Goal: Task Accomplishment & Management: Use online tool/utility

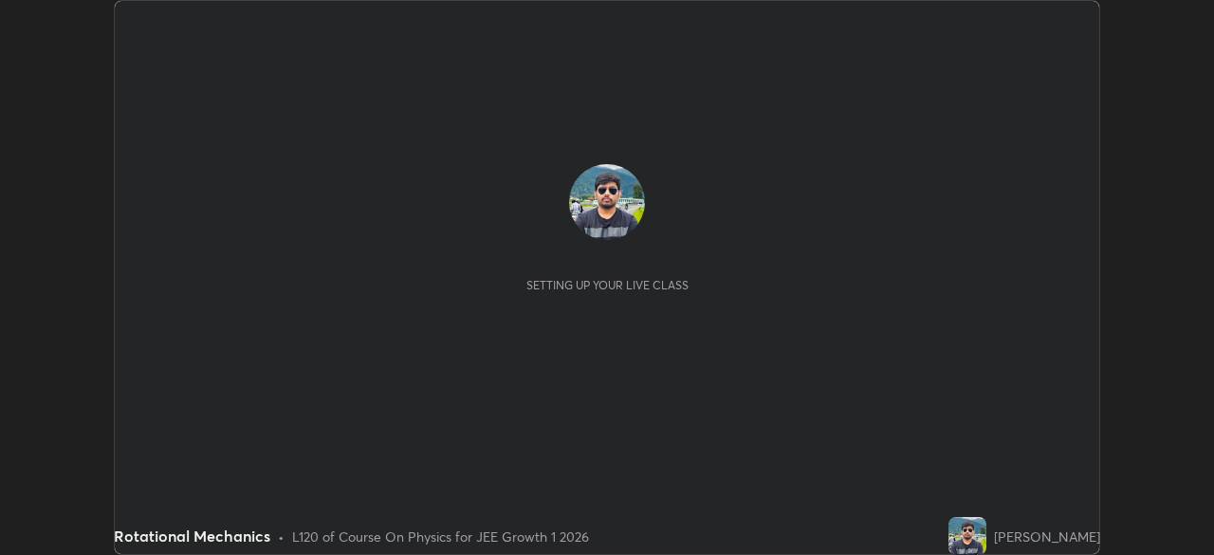
scroll to position [555, 1213]
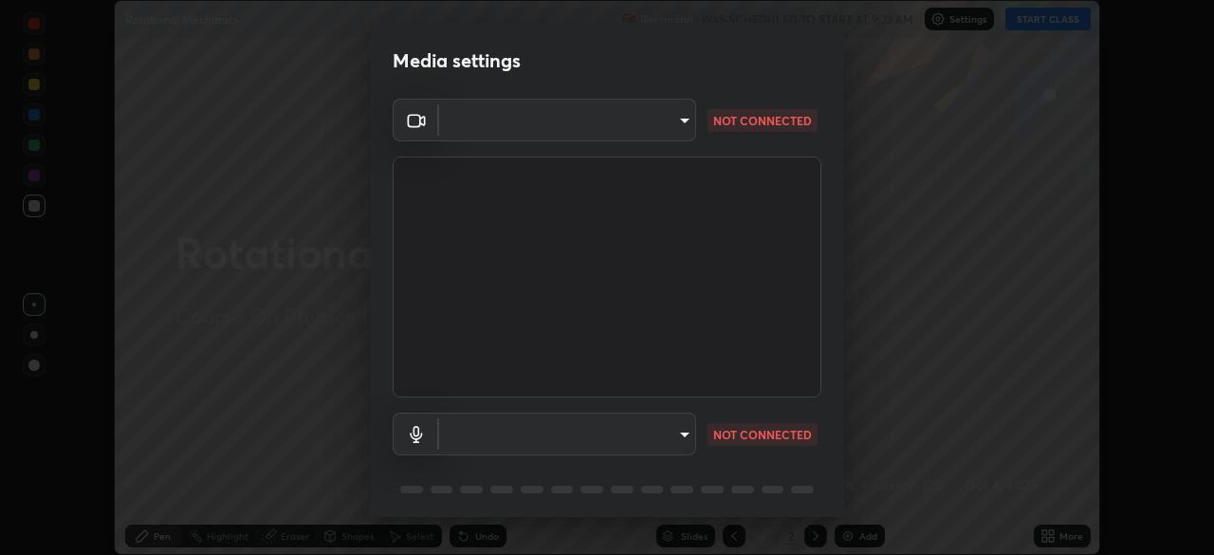
type input "b8f713a0fc2a4668ccd3874ce8ab2703f20e86d9f817921f365c1c4f78ca7a2c"
type input "default"
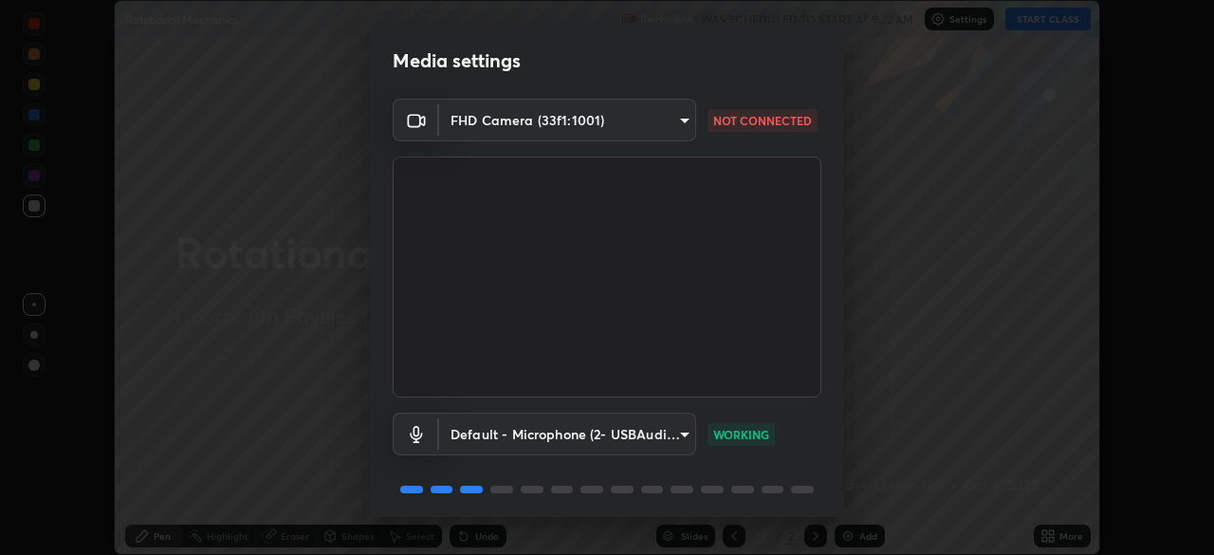
click at [636, 122] on body "Erase all Rotational Mechanics Recording WAS SCHEDULED TO START AT 9:22 AM Sett…" at bounding box center [607, 277] width 1214 height 555
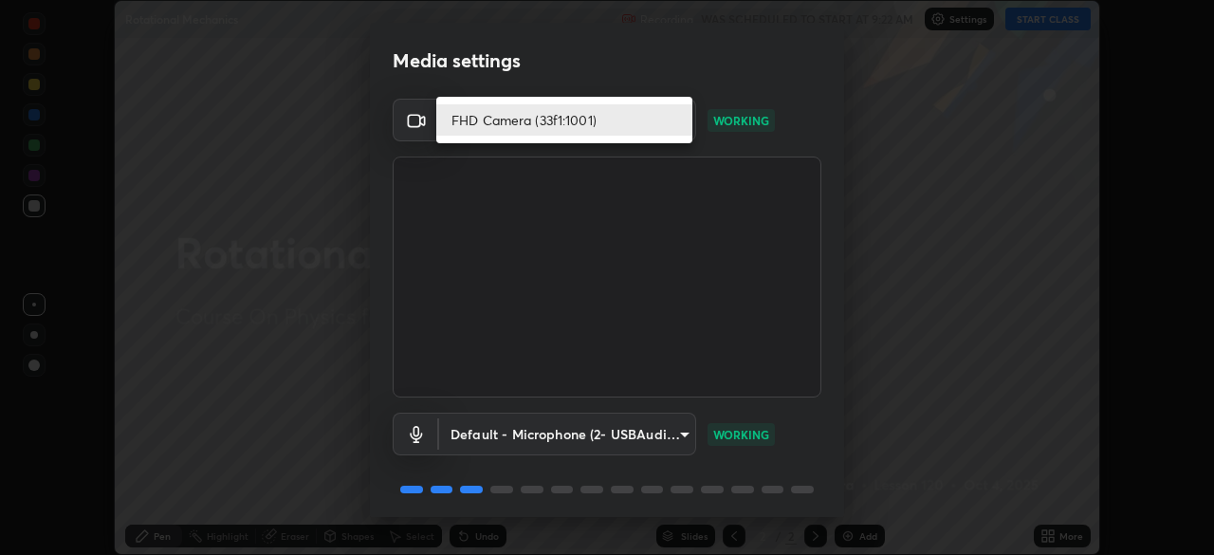
click at [621, 128] on li "FHD Camera (33f1:1001)" at bounding box center [564, 119] width 256 height 31
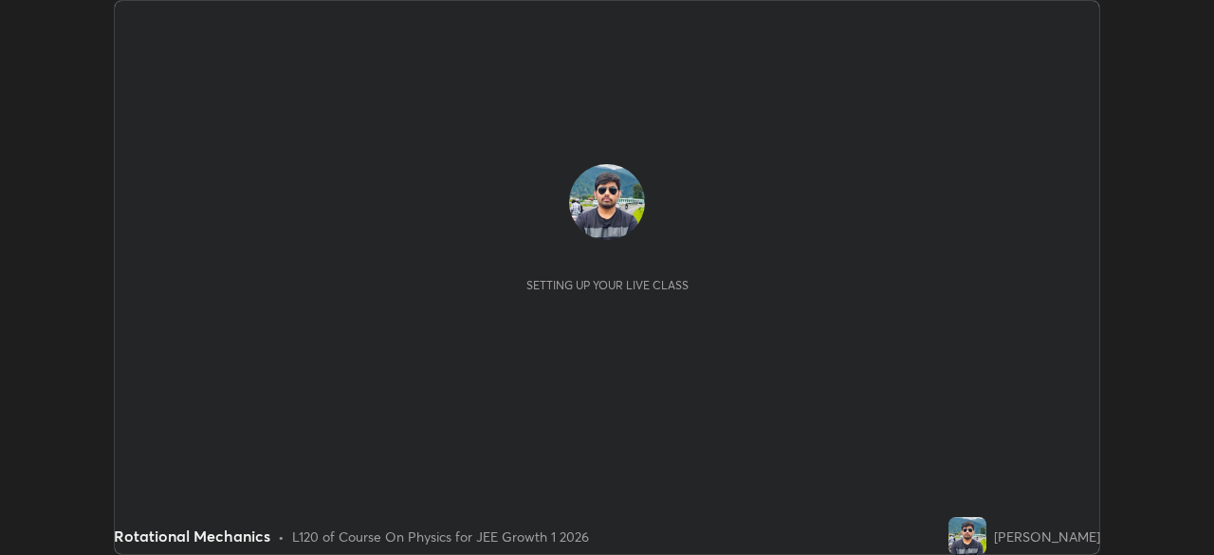
scroll to position [555, 1213]
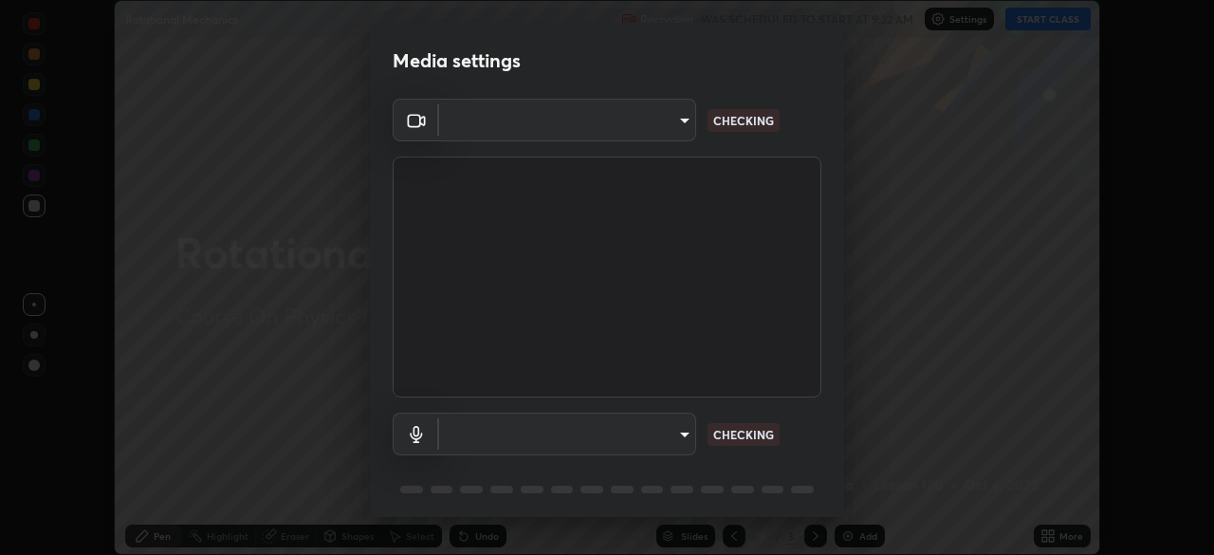
type input "b8f713a0fc2a4668ccd3874ce8ab2703f20e86d9f817921f365c1c4f78ca7a2c"
type input "default"
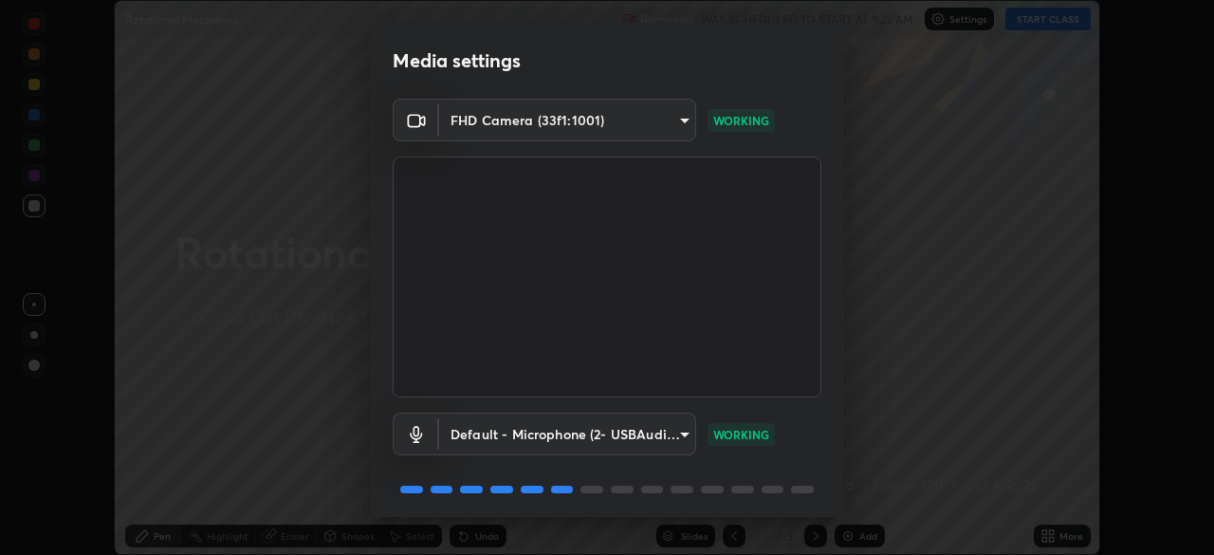
scroll to position [67, 0]
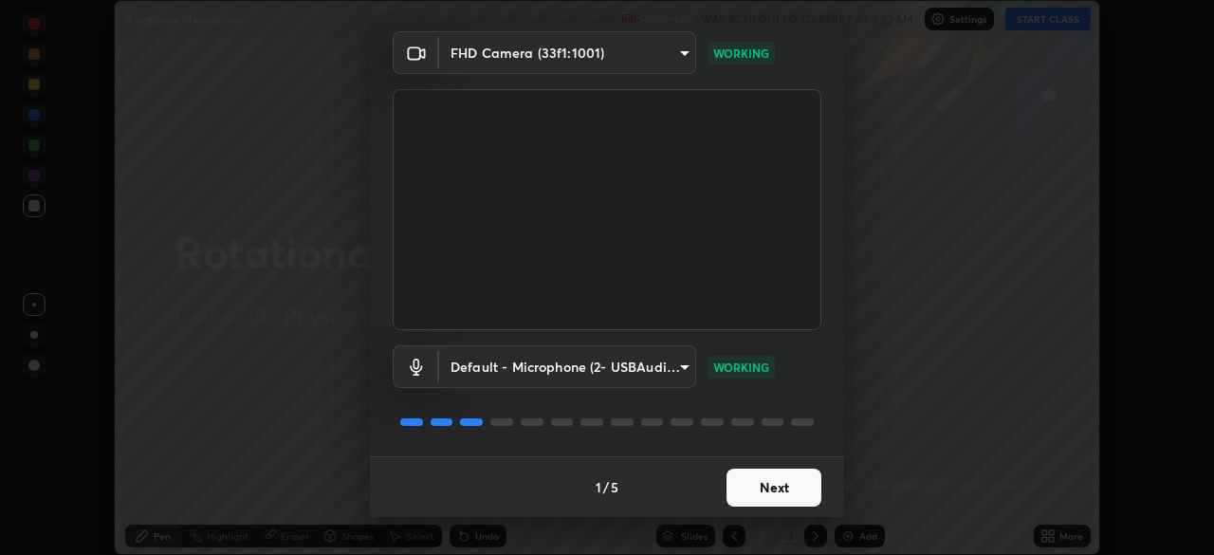
click at [779, 489] on button "Next" at bounding box center [773, 487] width 95 height 38
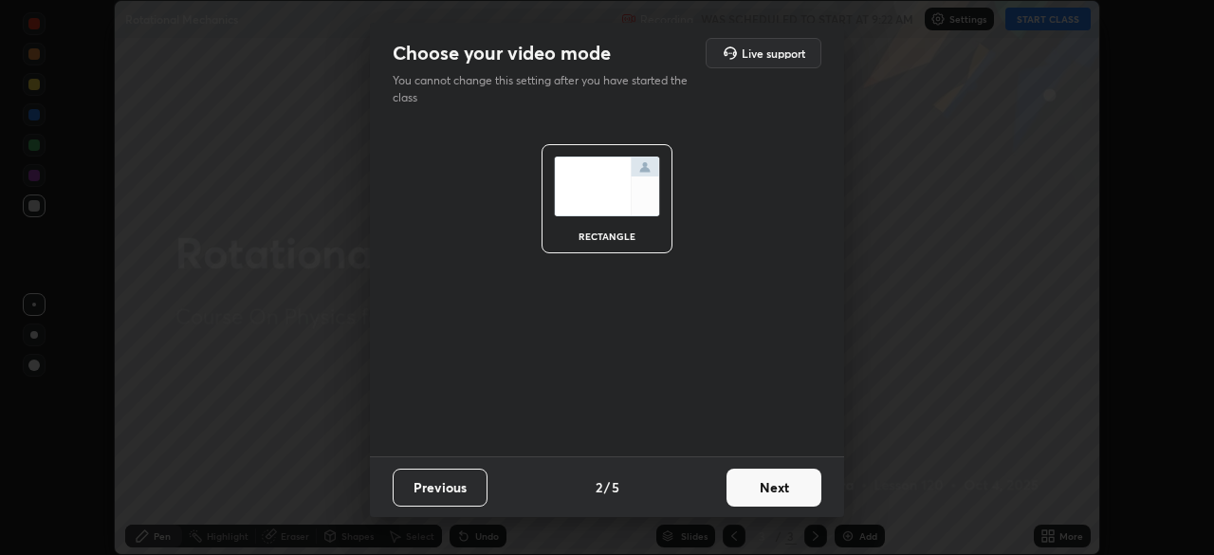
click at [779, 489] on button "Next" at bounding box center [773, 487] width 95 height 38
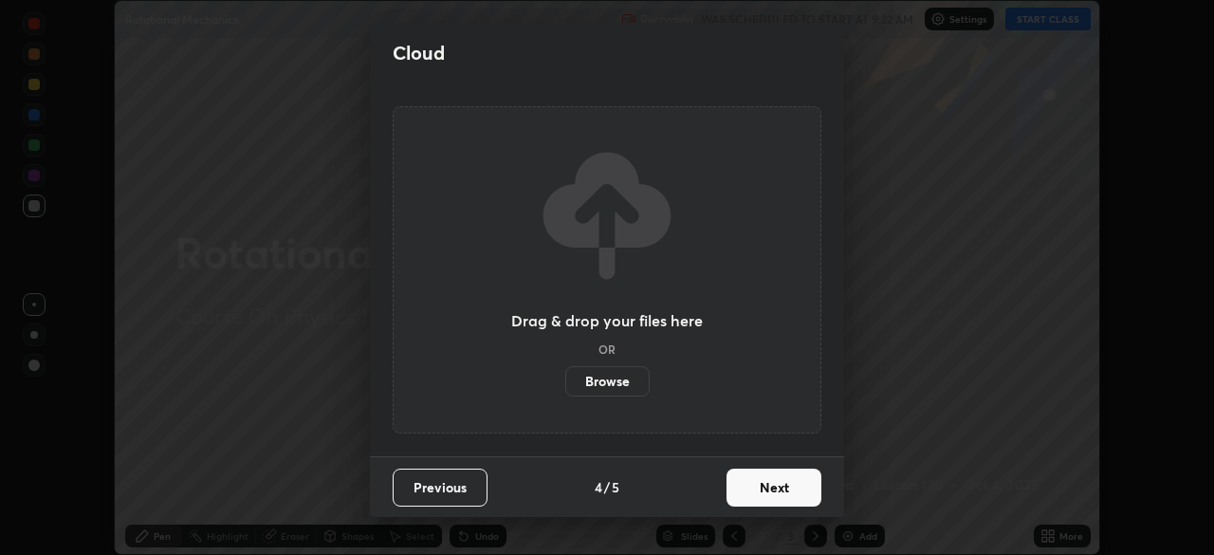
click at [774, 493] on button "Next" at bounding box center [773, 487] width 95 height 38
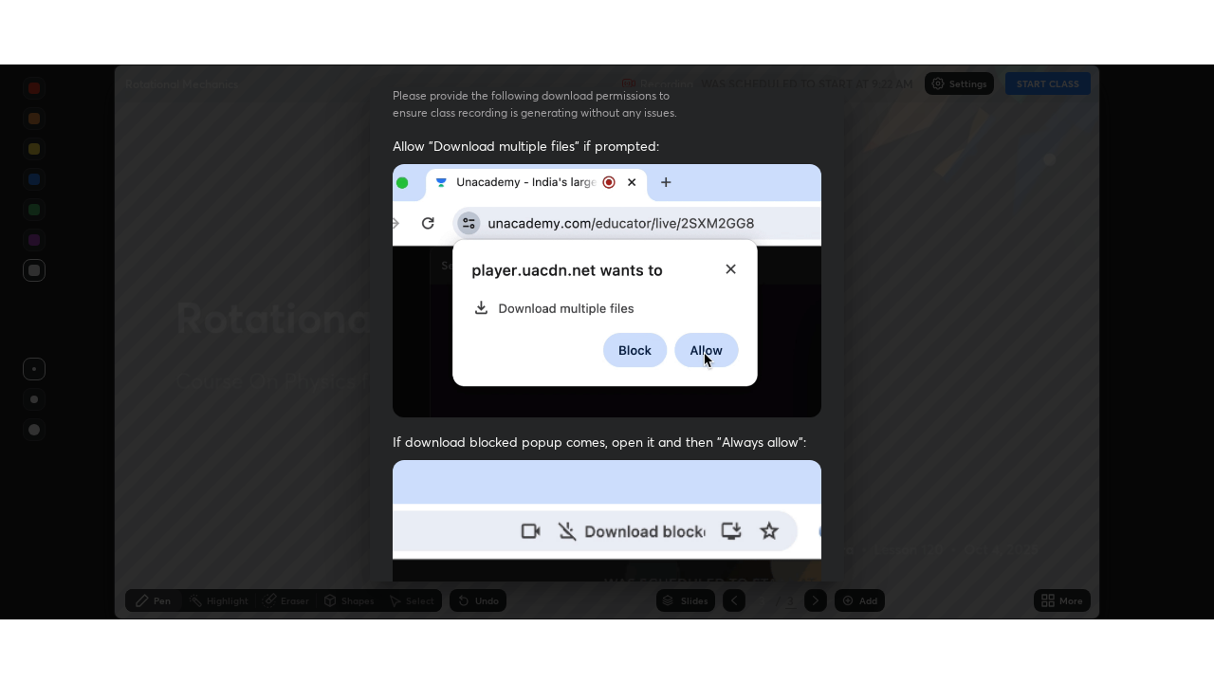
scroll to position [454, 0]
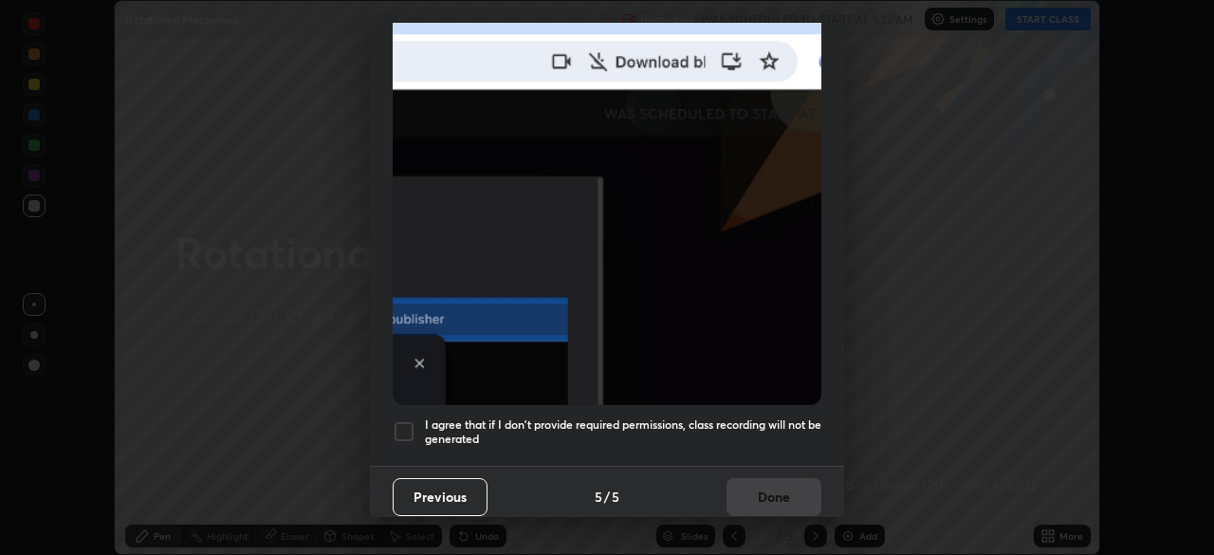
click at [408, 429] on div at bounding box center [403, 431] width 23 height 23
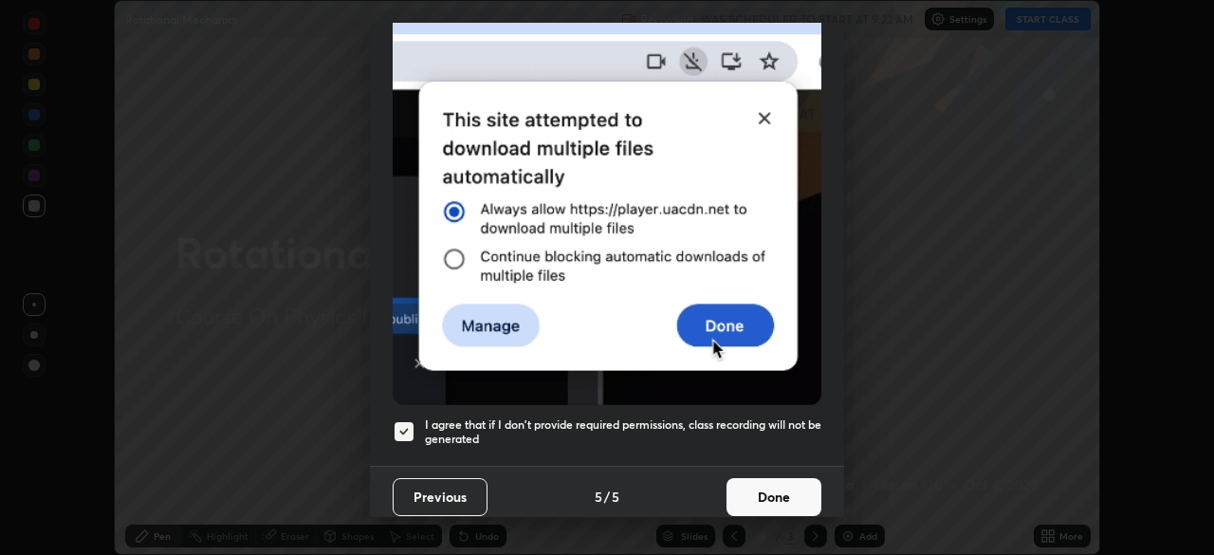
click at [754, 484] on button "Done" at bounding box center [773, 497] width 95 height 38
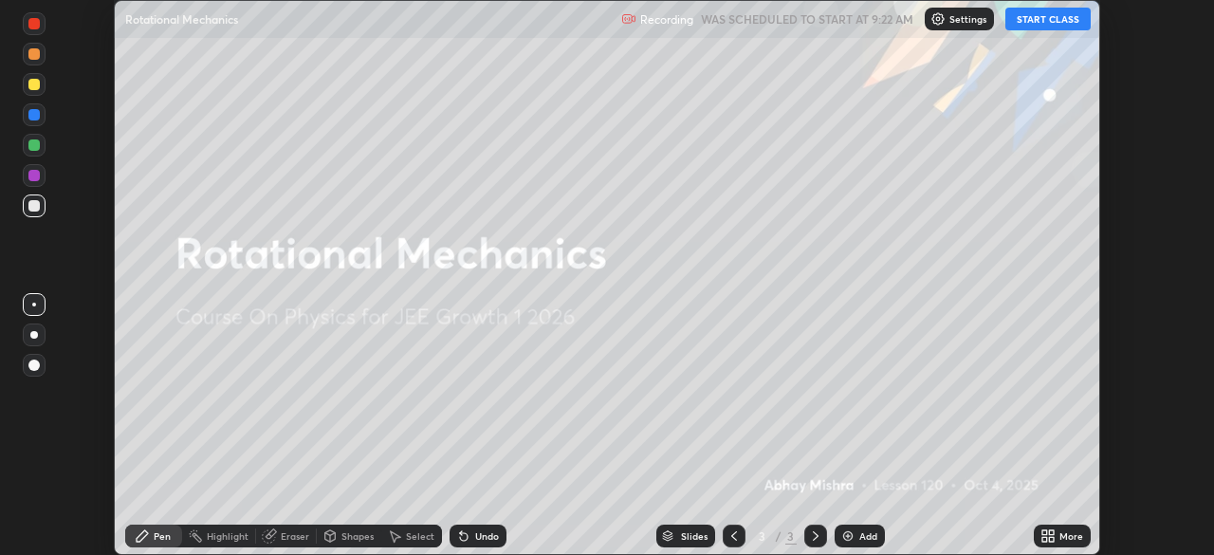
click at [1051, 21] on button "START CLASS" at bounding box center [1047, 19] width 85 height 23
click at [1058, 540] on div "More" at bounding box center [1061, 535] width 57 height 23
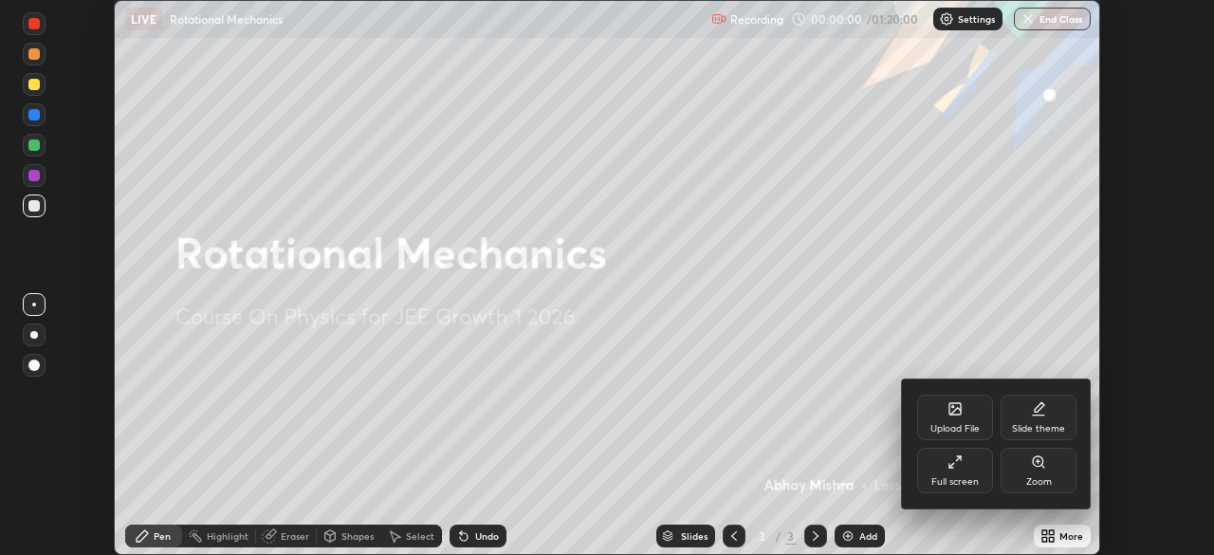
click at [967, 477] on div "Full screen" at bounding box center [954, 481] width 47 height 9
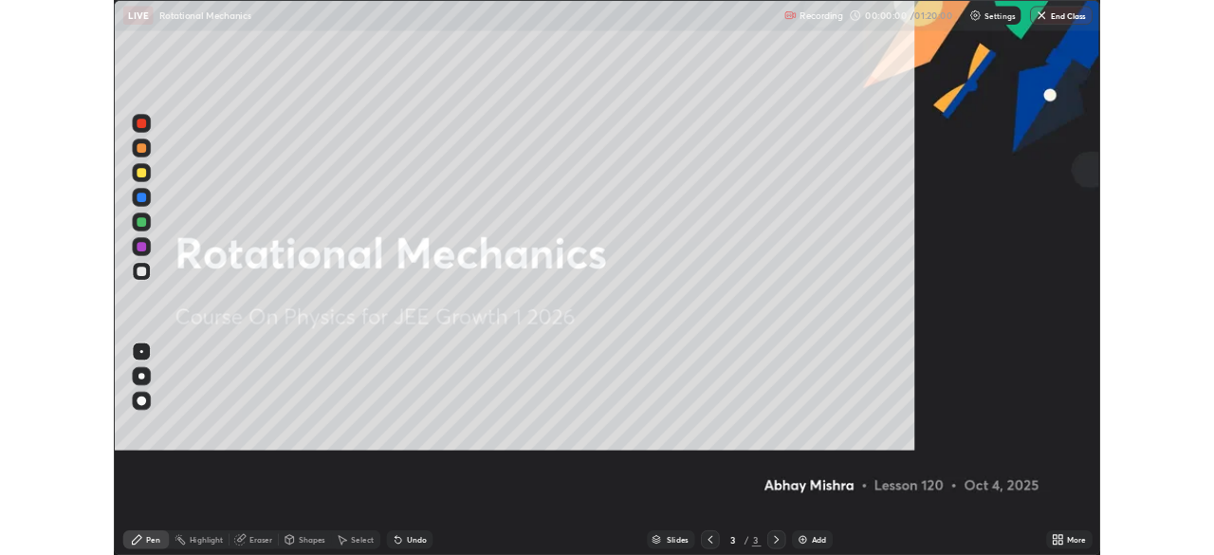
scroll to position [683, 1214]
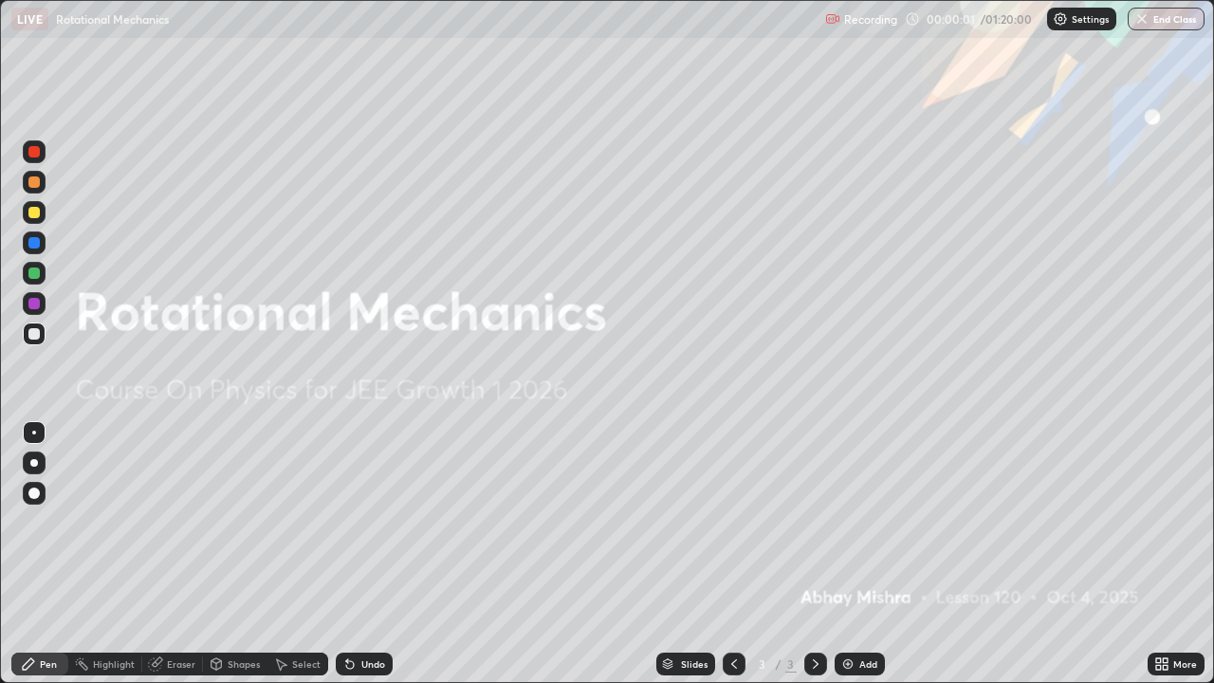
click at [863, 554] on div "Add" at bounding box center [868, 663] width 18 height 9
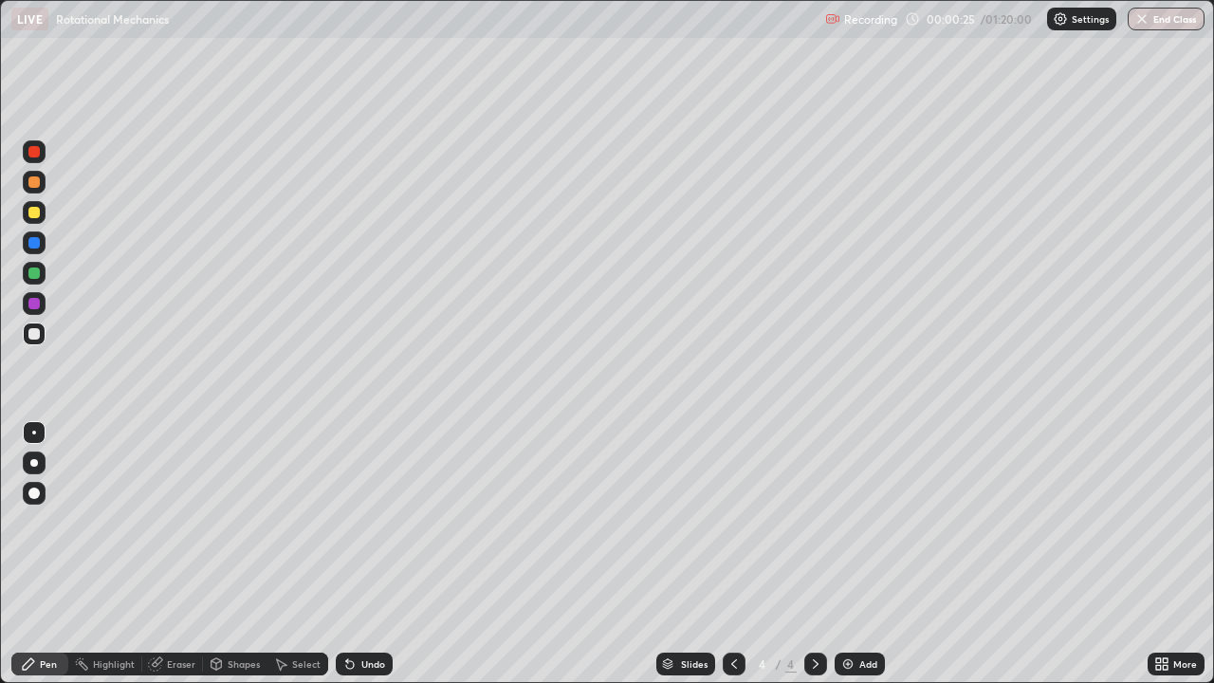
click at [234, 554] on div "Shapes" at bounding box center [235, 663] width 64 height 23
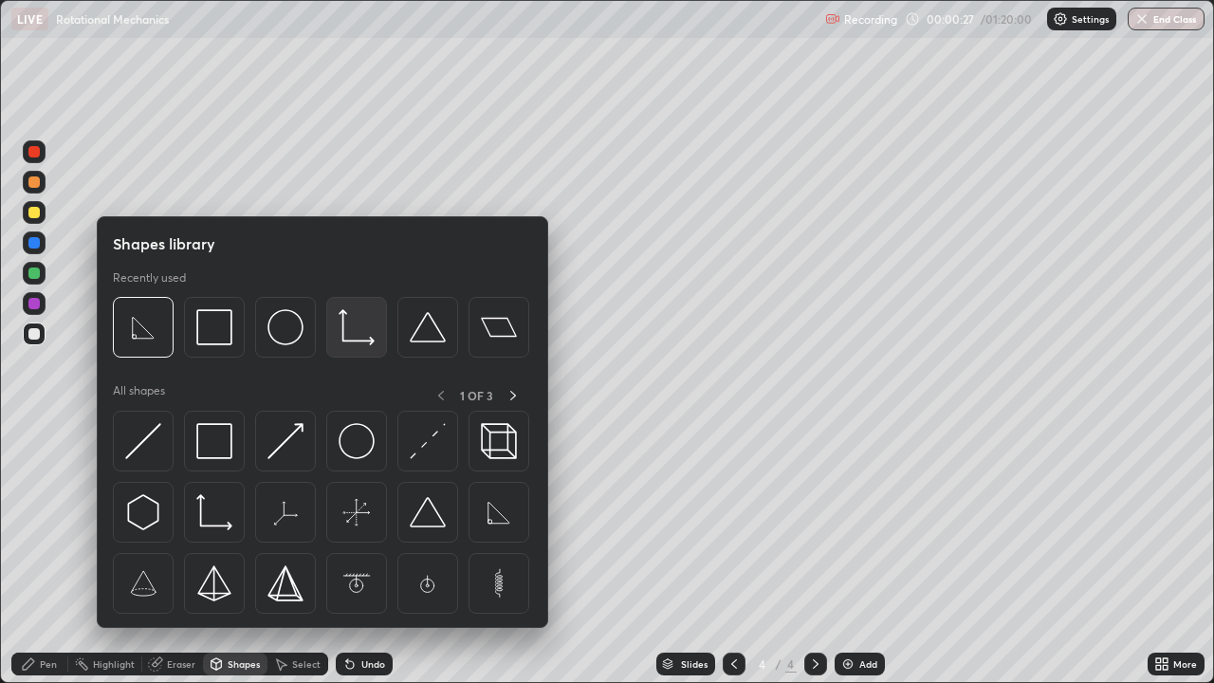
click at [349, 342] on img at bounding box center [356, 327] width 36 height 36
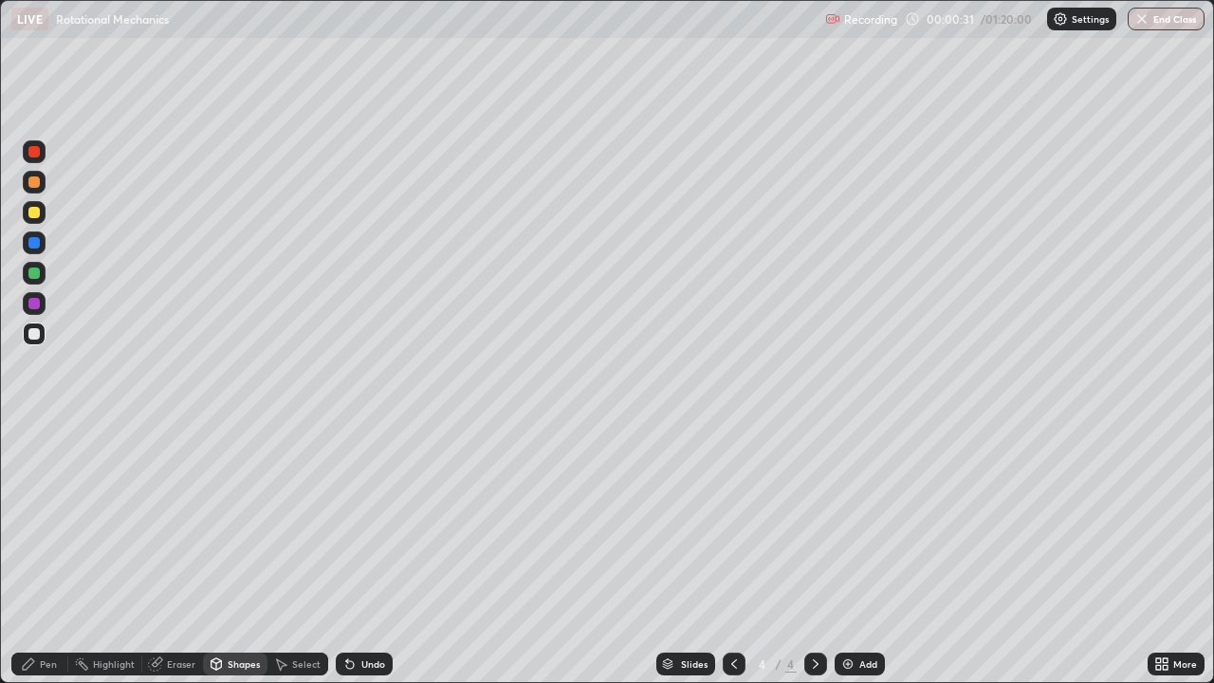
click at [39, 554] on div "Pen" at bounding box center [39, 663] width 57 height 23
click at [35, 217] on div at bounding box center [33, 212] width 11 height 11
click at [357, 554] on div "Undo" at bounding box center [364, 663] width 57 height 23
click at [304, 554] on div "Select" at bounding box center [306, 663] width 28 height 9
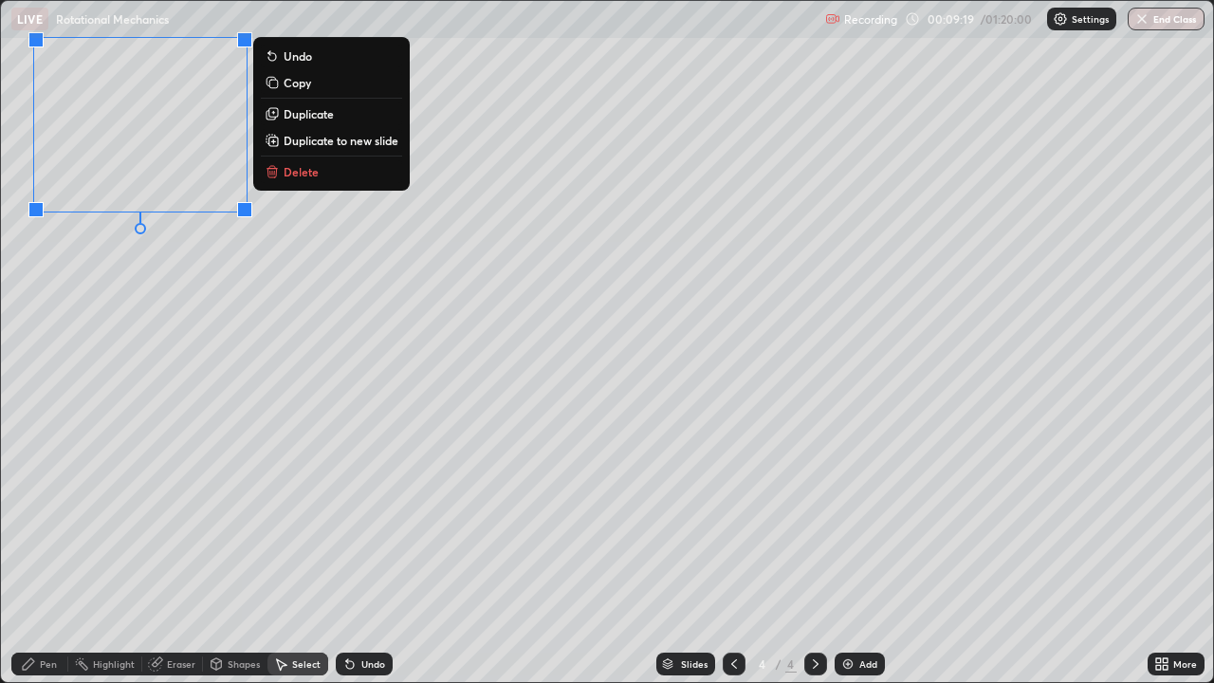
click at [40, 554] on div "Pen" at bounding box center [39, 663] width 57 height 23
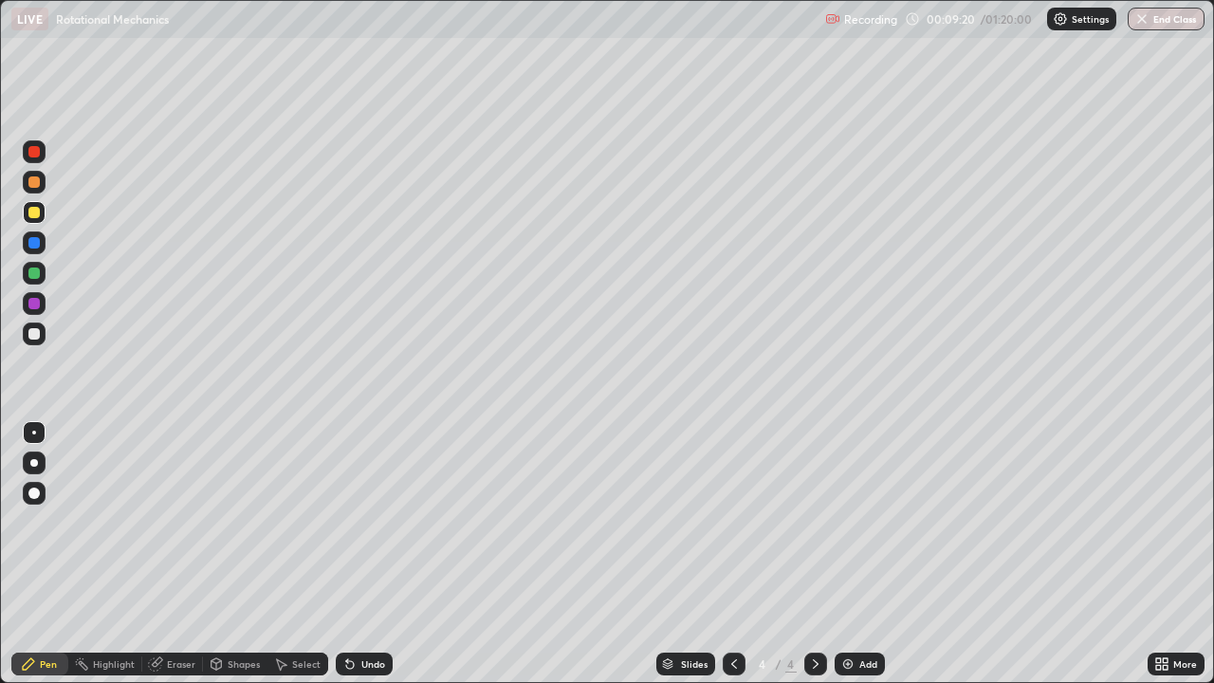
click at [36, 333] on div at bounding box center [33, 333] width 11 height 11
click at [357, 554] on div "Undo" at bounding box center [364, 663] width 57 height 23
click at [360, 554] on div "Undo" at bounding box center [364, 663] width 57 height 23
click at [355, 554] on div "Undo" at bounding box center [364, 663] width 57 height 23
click at [356, 554] on div "Undo" at bounding box center [364, 663] width 57 height 23
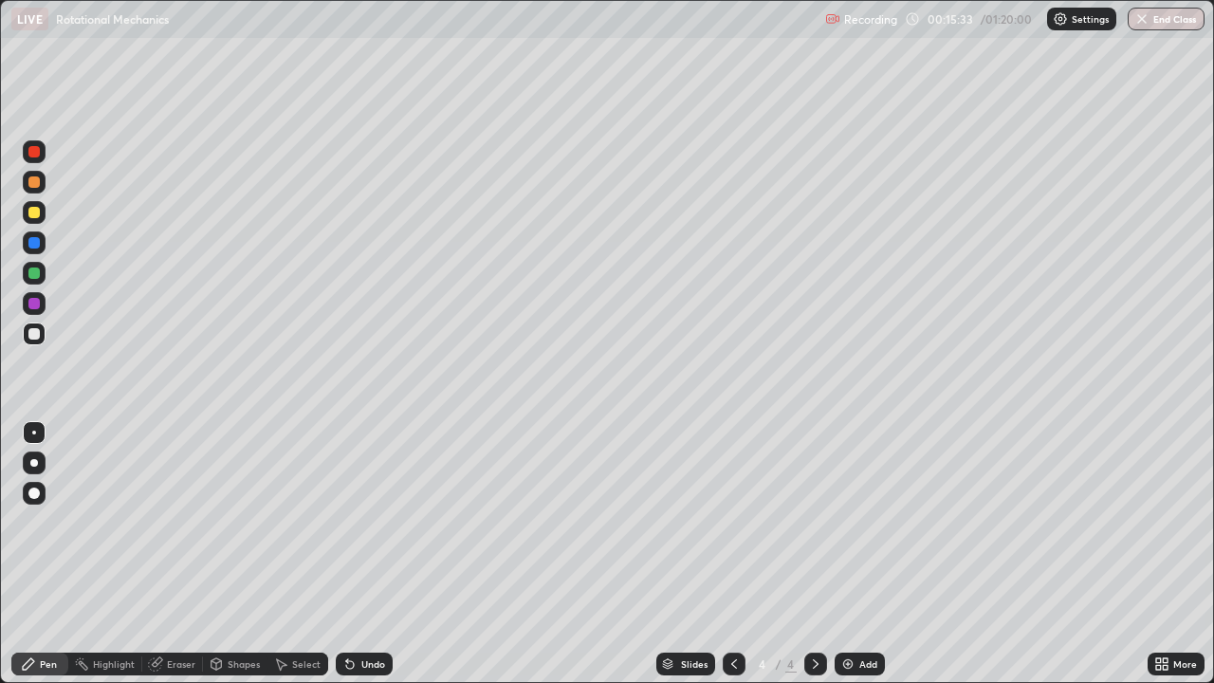
click at [356, 554] on div "Undo" at bounding box center [364, 663] width 57 height 23
click at [355, 554] on div "Undo" at bounding box center [364, 663] width 57 height 23
click at [356, 554] on div "Undo" at bounding box center [364, 663] width 57 height 23
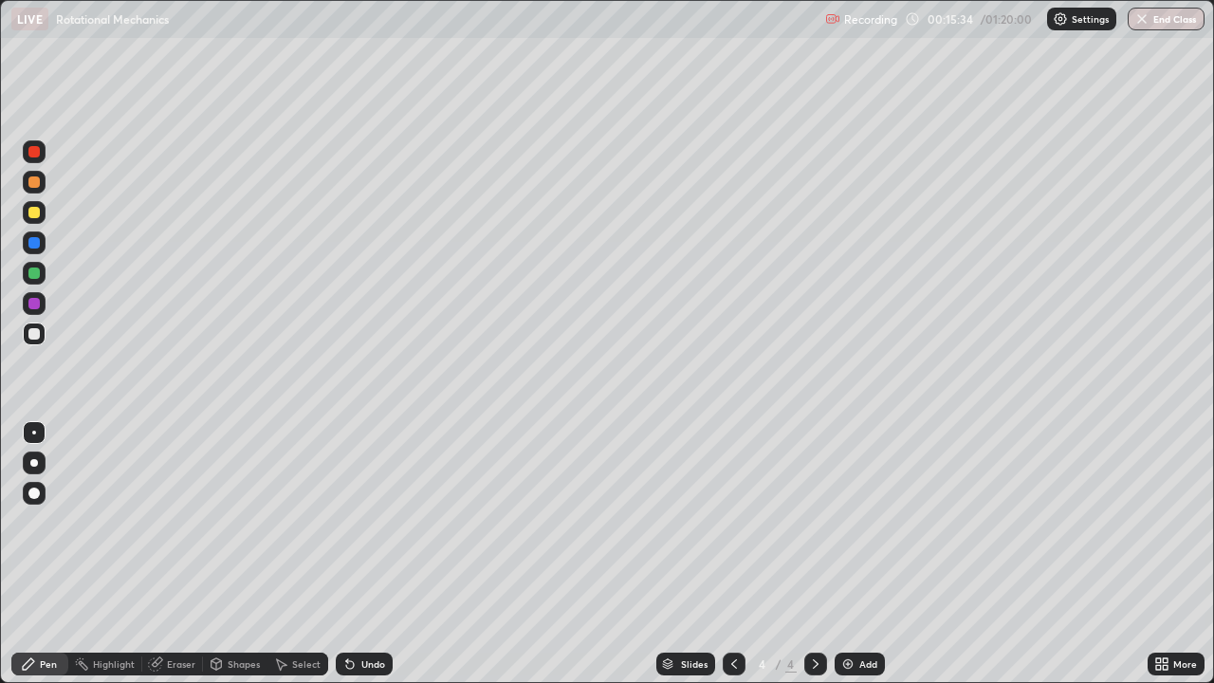
click at [356, 554] on div "Undo" at bounding box center [364, 663] width 57 height 23
click at [866, 554] on div "Add" at bounding box center [868, 663] width 18 height 9
click at [871, 554] on div "Add" at bounding box center [868, 663] width 18 height 9
click at [377, 554] on div "Undo" at bounding box center [373, 663] width 24 height 9
click at [859, 554] on div "Add" at bounding box center [868, 663] width 18 height 9
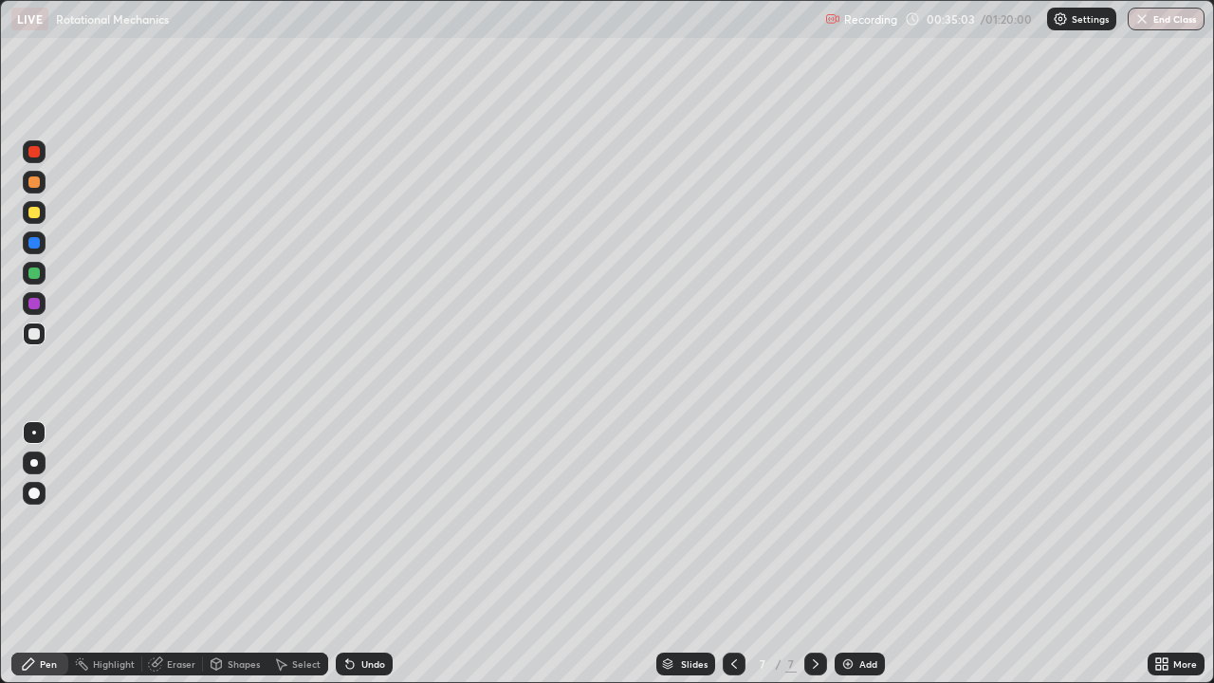
click at [232, 554] on div "Shapes" at bounding box center [235, 663] width 64 height 23
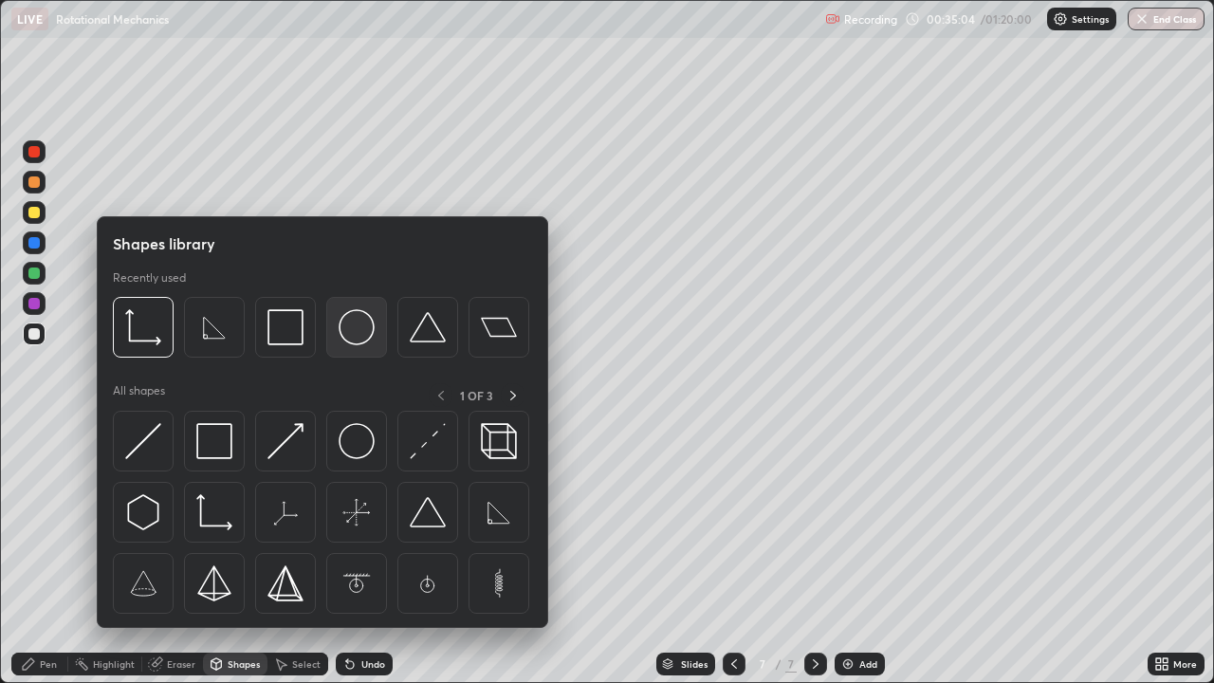
click at [357, 329] on img at bounding box center [356, 327] width 36 height 36
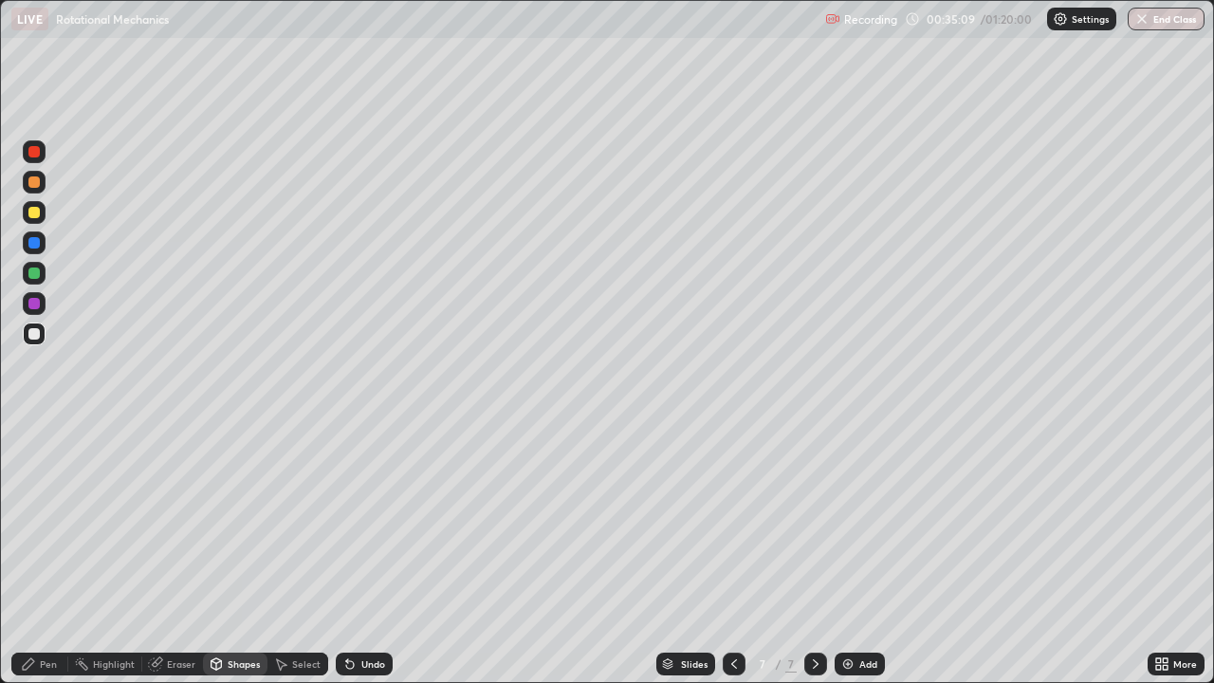
click at [47, 554] on div "Pen" at bounding box center [48, 663] width 17 height 9
click at [371, 554] on div "Undo" at bounding box center [373, 663] width 24 height 9
click at [356, 554] on div "Undo" at bounding box center [364, 663] width 57 height 23
click at [36, 213] on div at bounding box center [33, 212] width 11 height 11
click at [859, 554] on div "Add" at bounding box center [868, 663] width 18 height 9
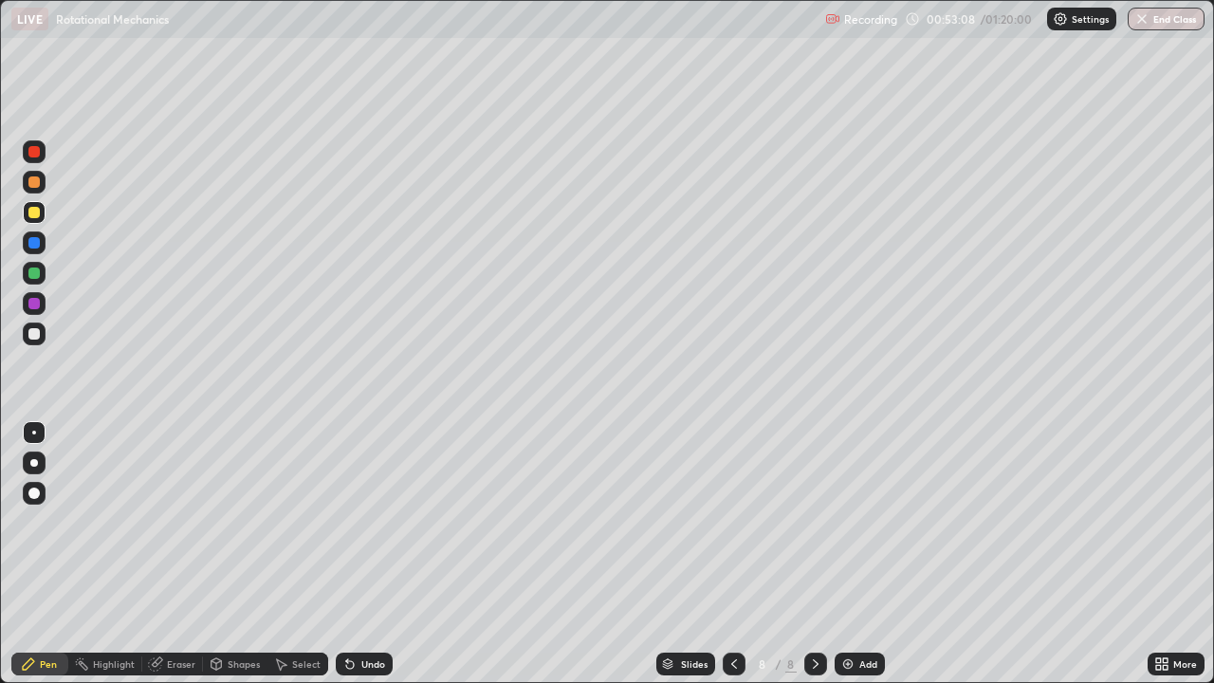
click at [1178, 554] on div "More" at bounding box center [1175, 663] width 57 height 23
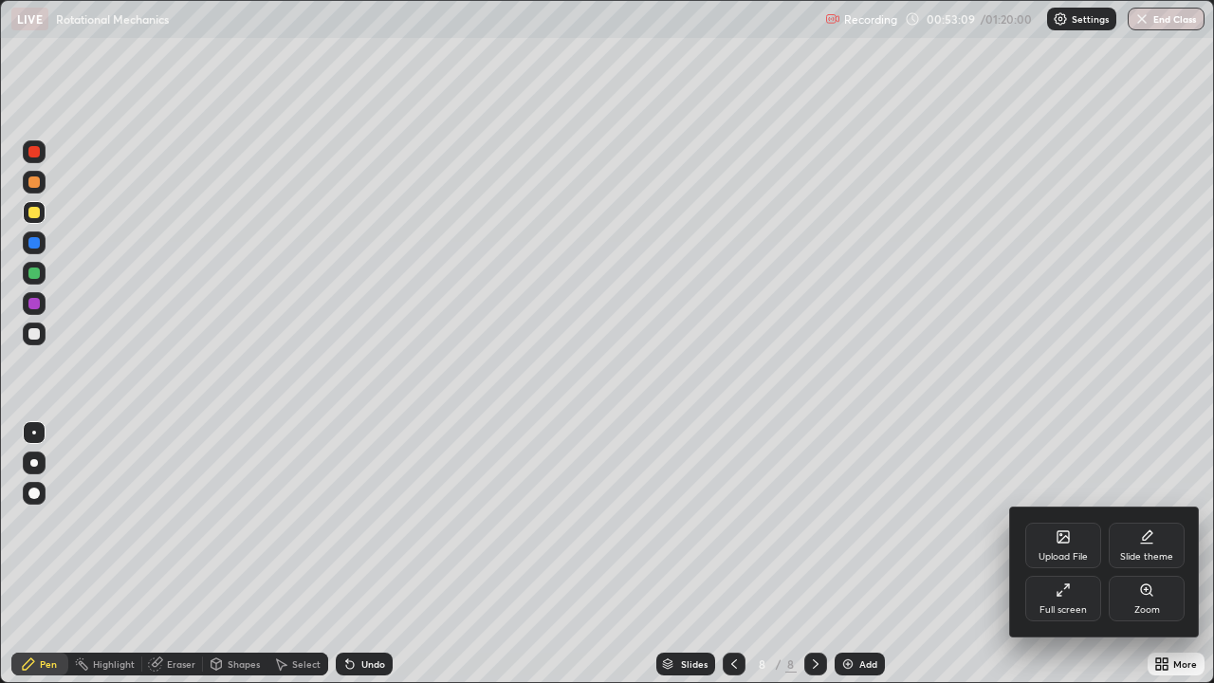
click at [1049, 554] on div "Full screen" at bounding box center [1063, 598] width 76 height 46
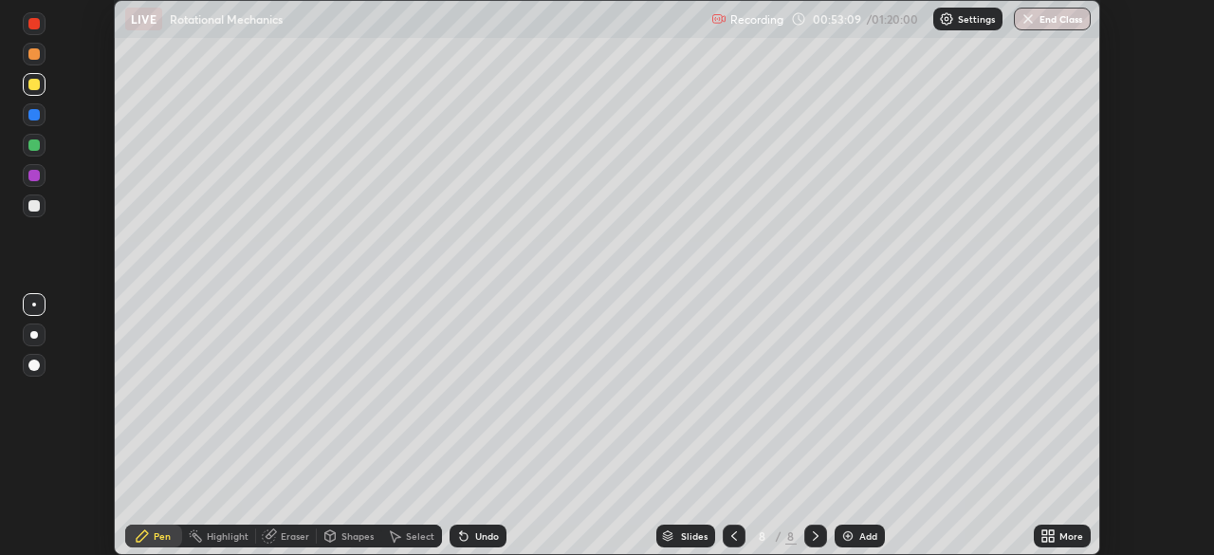
scroll to position [94250, 93591]
click at [1038, 22] on button "End Class" at bounding box center [1051, 19] width 77 height 23
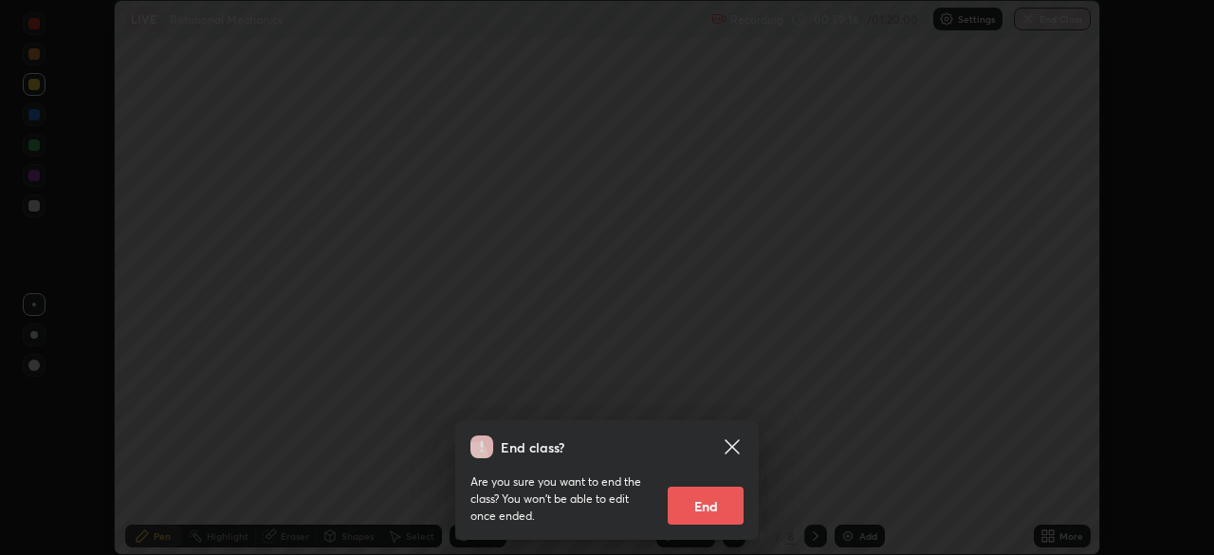
click at [716, 503] on button "End" at bounding box center [705, 505] width 76 height 38
